Goal: Check status

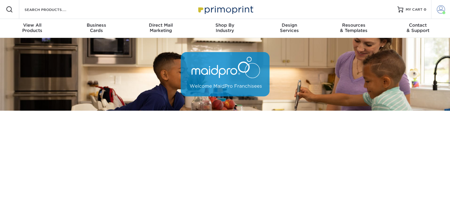
click at [441, 13] on span at bounding box center [441, 9] width 8 height 8
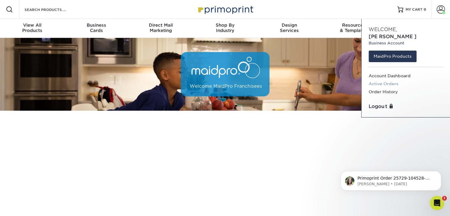
click at [393, 80] on link "Active Orders" at bounding box center [406, 84] width 74 height 8
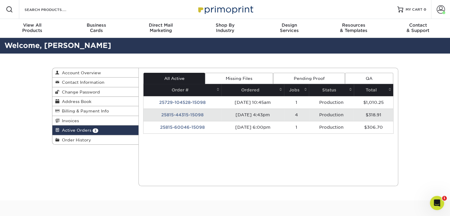
click at [284, 156] on div "Current Orders 3 Active 0 Missing Files" at bounding box center [268, 127] width 260 height 118
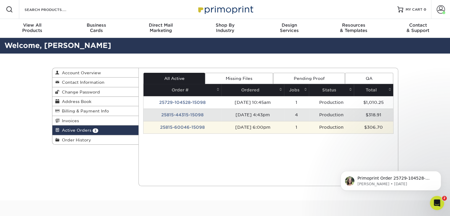
click at [234, 128] on td "[DATE] 6:00pm" at bounding box center [252, 127] width 62 height 12
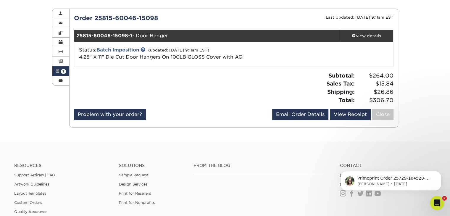
scroll to position [30, 0]
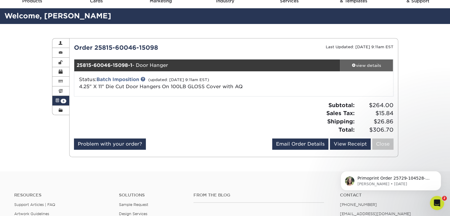
click at [357, 64] on div "view details" at bounding box center [366, 65] width 53 height 6
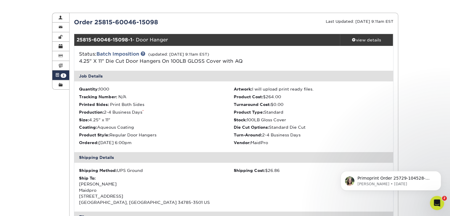
scroll to position [0, 0]
